Goal: Transaction & Acquisition: Purchase product/service

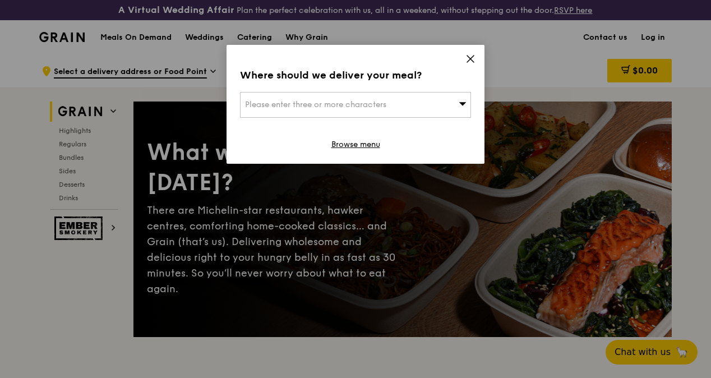
click at [474, 56] on icon at bounding box center [470, 59] width 7 height 7
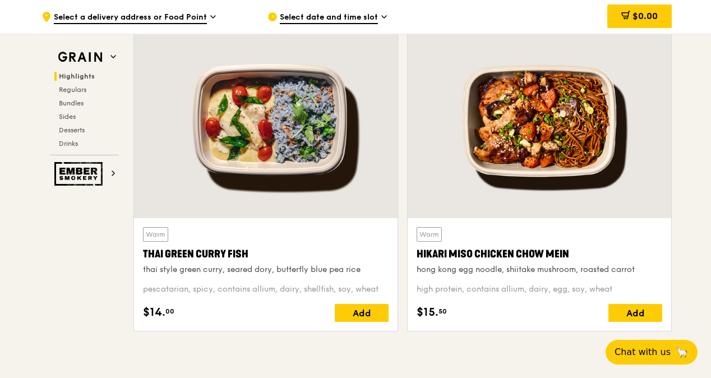
scroll to position [406, 0]
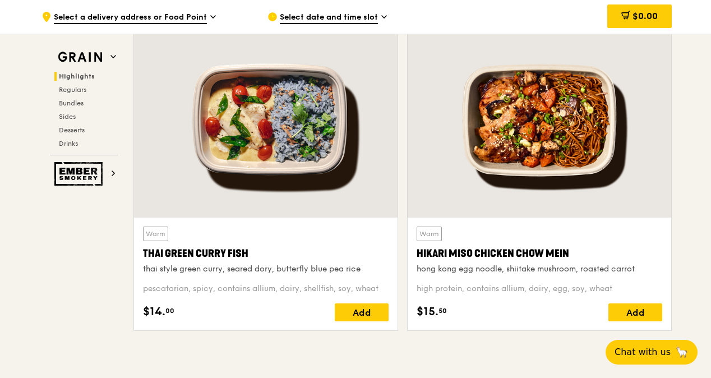
drag, startPoint x: 417, startPoint y: 261, endPoint x: 580, endPoint y: 265, distance: 163.3
click at [580, 261] on div "Hikari Miso Chicken Chow Mein" at bounding box center [540, 254] width 246 height 16
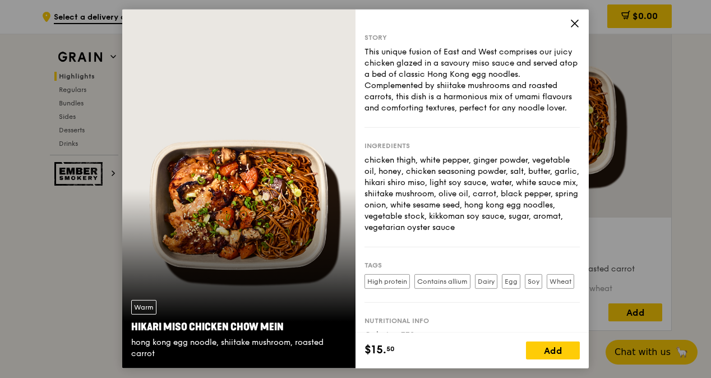
click at [573, 21] on icon at bounding box center [575, 23] width 7 height 7
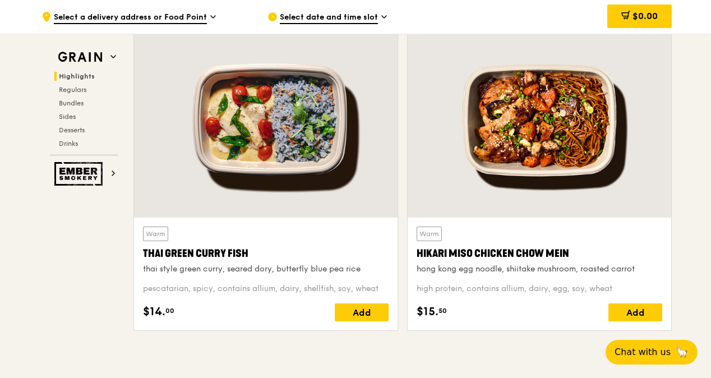
drag, startPoint x: 417, startPoint y: 261, endPoint x: 567, endPoint y: 267, distance: 149.3
click at [567, 261] on div "Hikari Miso Chicken Chow Mein" at bounding box center [540, 254] width 246 height 16
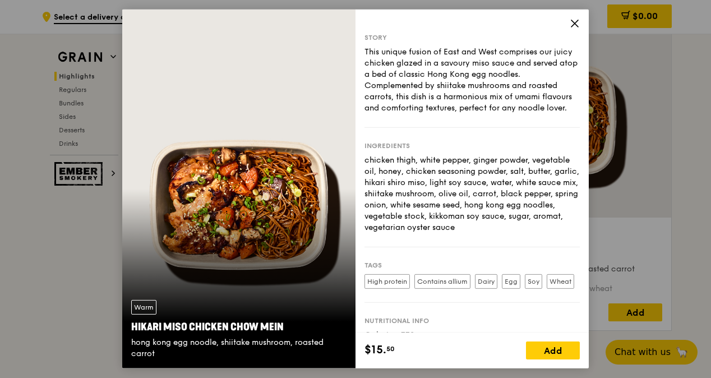
click at [572, 25] on icon at bounding box center [575, 24] width 10 height 10
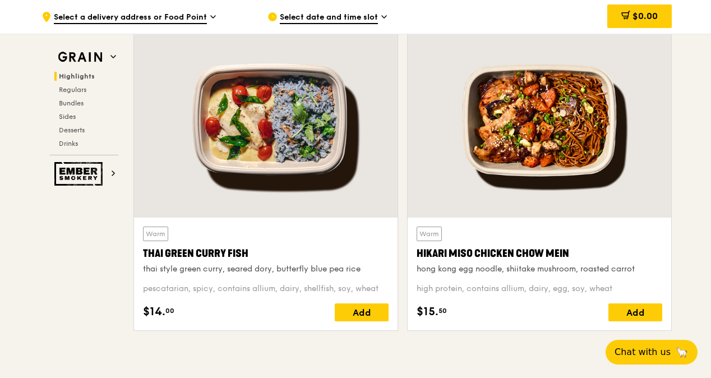
drag, startPoint x: 415, startPoint y: 261, endPoint x: 544, endPoint y: 260, distance: 129.1
click at [544, 260] on div "Warm Hikari Miso Chicken Chow Mein hong kong egg noodle, shiitake mushroom, roa…" at bounding box center [540, 274] width 264 height 113
click at [544, 260] on div "Hikari Miso Chicken Chow Mein" at bounding box center [540, 254] width 246 height 16
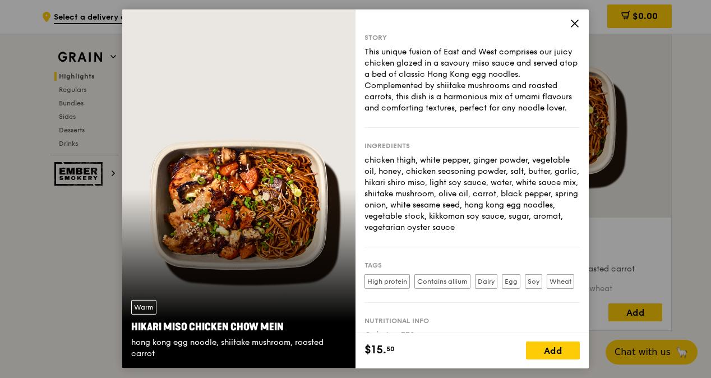
copy div "Hikari Miso Chicken Chow"
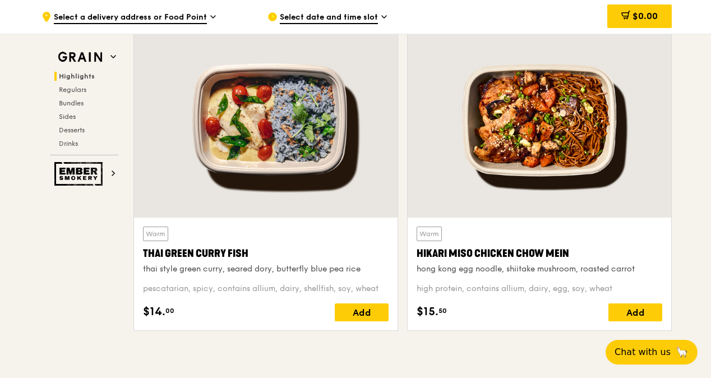
click at [474, 261] on div "Hikari Miso Chicken Chow Mein" at bounding box center [540, 254] width 246 height 16
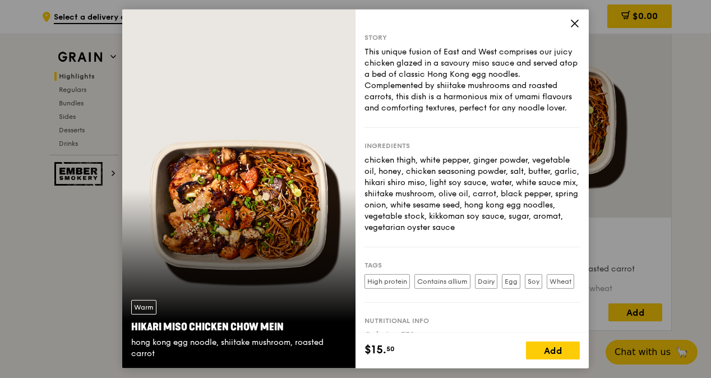
drag, startPoint x: 132, startPoint y: 325, endPoint x: 282, endPoint y: 334, distance: 150.1
click at [282, 334] on div "Hikari Miso Chicken Chow Mein" at bounding box center [238, 327] width 215 height 16
copy div "Hikari Miso Chicken Chow Mein"
click at [577, 22] on icon at bounding box center [575, 24] width 10 height 10
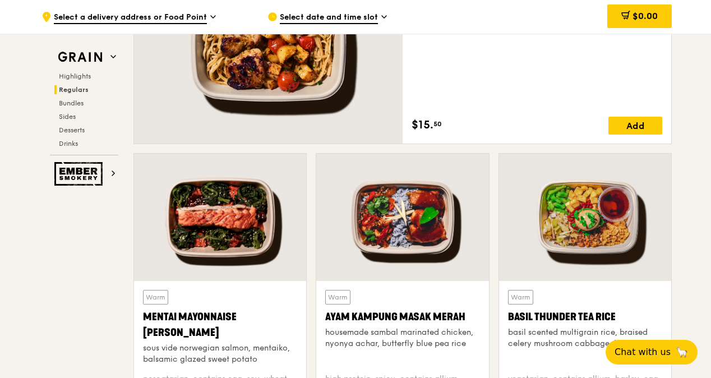
scroll to position [903, 0]
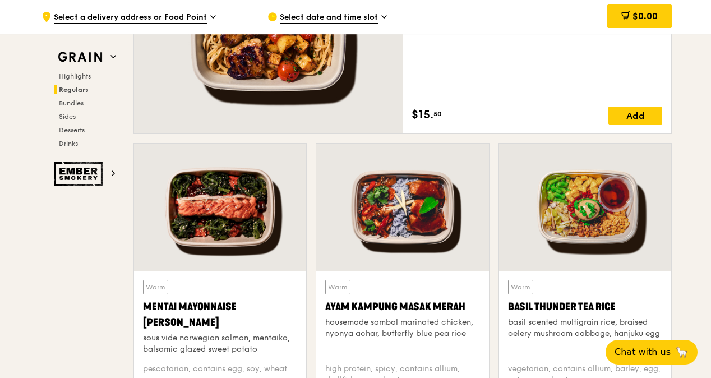
click at [389, 248] on div at bounding box center [402, 207] width 172 height 127
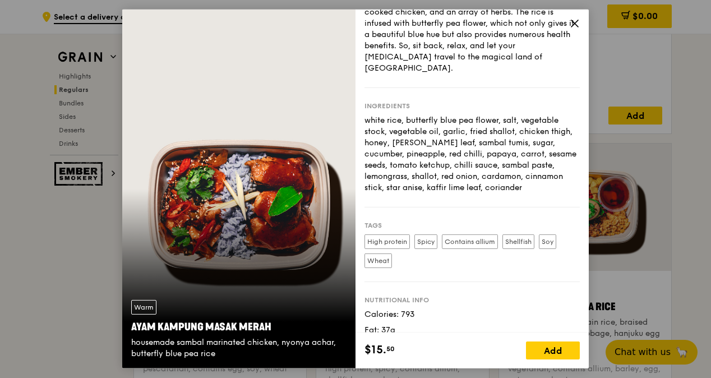
scroll to position [53, 0]
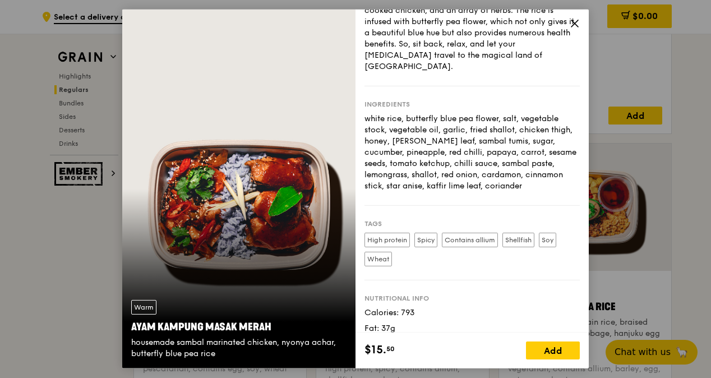
click at [578, 22] on icon at bounding box center [575, 24] width 10 height 10
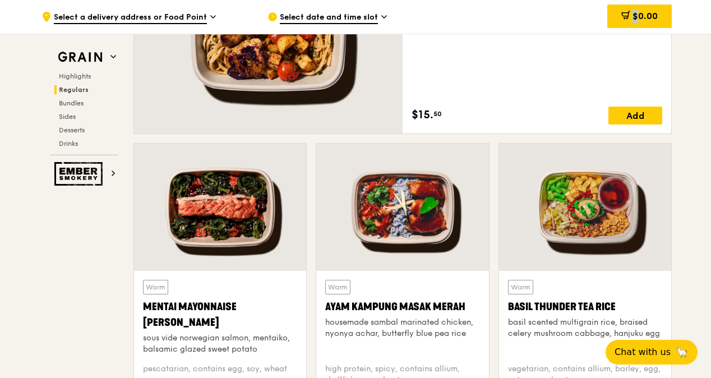
click at [578, 22] on div "$0.00" at bounding box center [581, 17] width 181 height 34
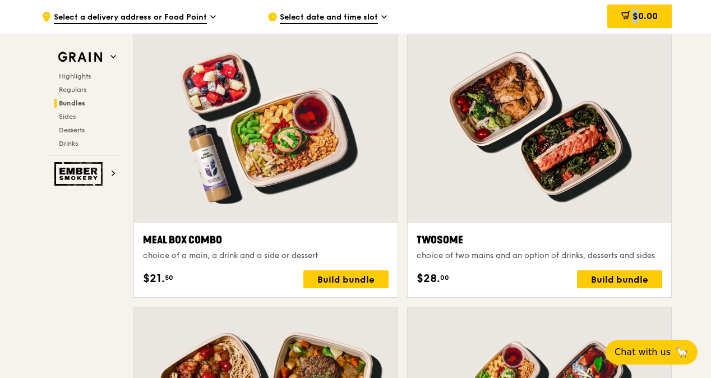
scroll to position [1688, 0]
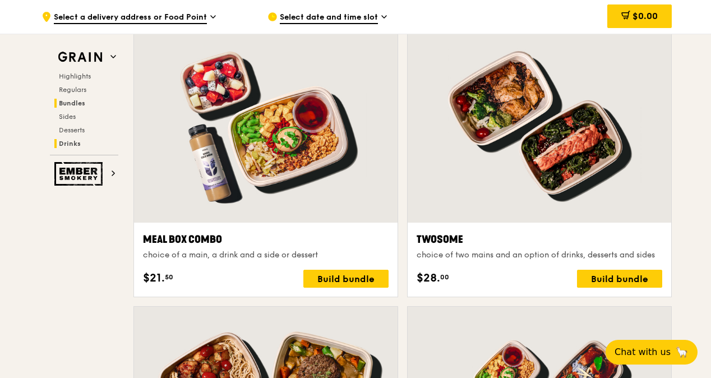
click at [68, 140] on span "Drinks" at bounding box center [70, 144] width 22 height 8
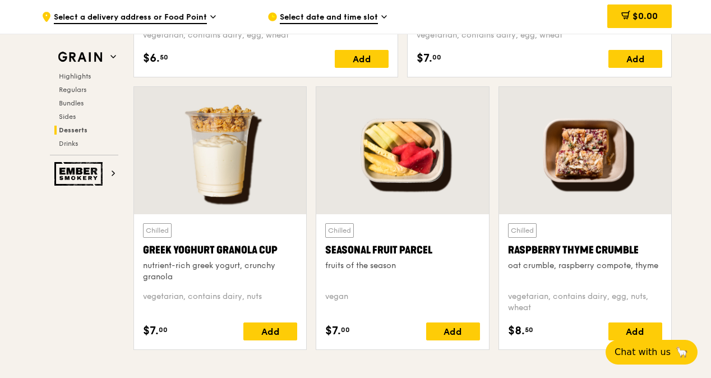
scroll to position [3431, 0]
